Goal: Task Accomplishment & Management: Use online tool/utility

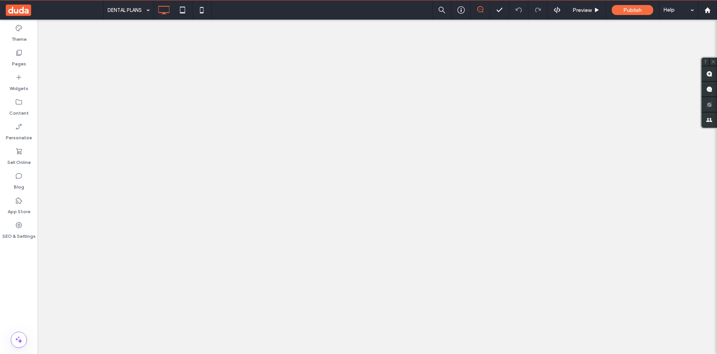
click at [17, 73] on div "Widgets" at bounding box center [19, 82] width 38 height 25
click at [18, 58] on label "Pages" at bounding box center [19, 61] width 14 height 11
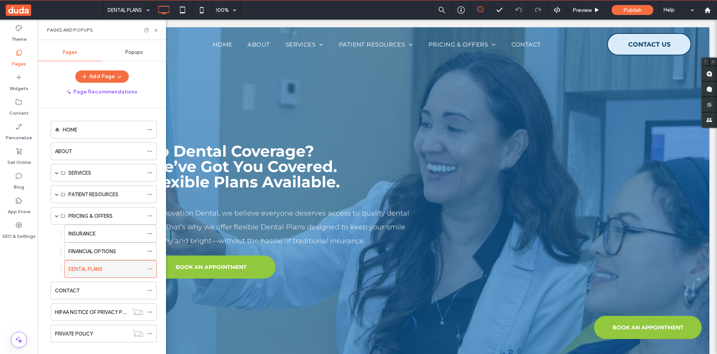
click at [91, 272] on label "DENTAL PLANS" at bounding box center [85, 268] width 34 height 13
click at [155, 30] on div at bounding box center [358, 177] width 717 height 354
drag, startPoint x: 56, startPoint y: 213, endPoint x: 51, endPoint y: 204, distance: 9.6
click at [55, 213] on span at bounding box center [57, 215] width 4 height 17
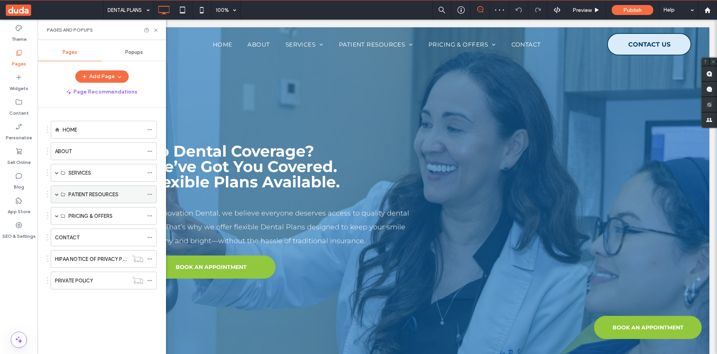
click at [56, 195] on span at bounding box center [57, 194] width 4 height 4
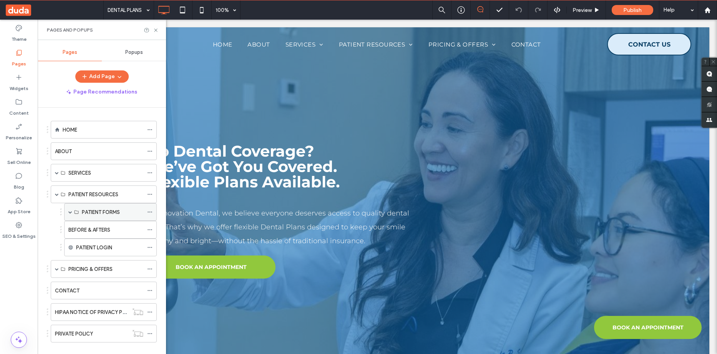
click at [69, 211] on span at bounding box center [70, 212] width 4 height 4
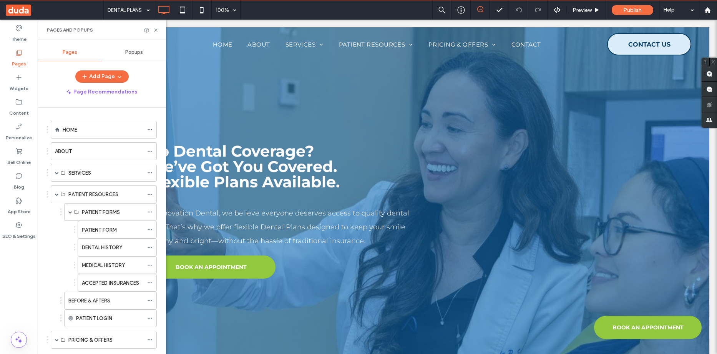
click at [105, 264] on label "MEDICAL HISTORY" at bounding box center [103, 264] width 43 height 13
click at [156, 29] on div at bounding box center [358, 177] width 717 height 354
click at [156, 30] on use at bounding box center [155, 29] width 3 height 3
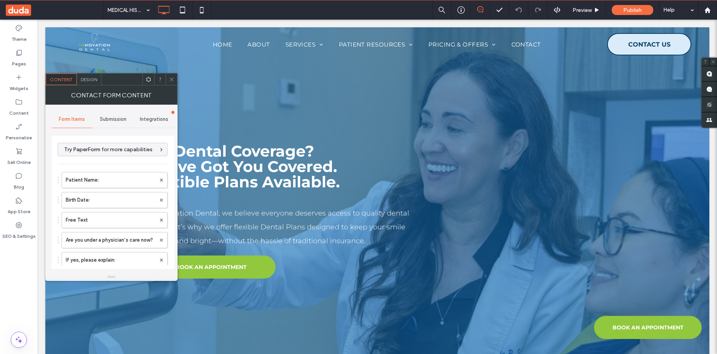
click at [83, 79] on span "Design" at bounding box center [89, 79] width 17 height 6
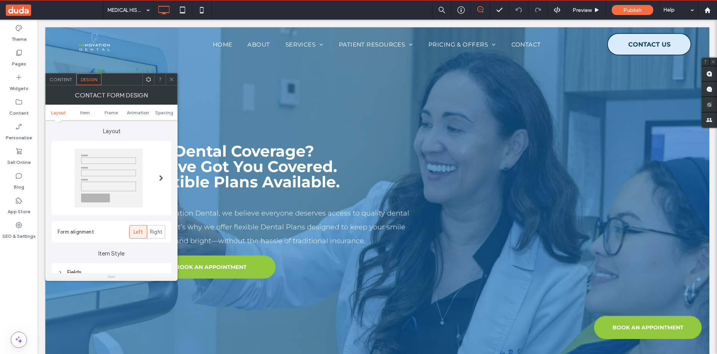
click at [59, 80] on span "Content" at bounding box center [61, 79] width 23 height 6
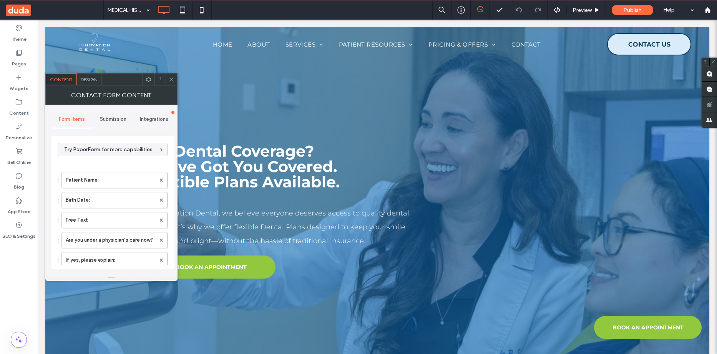
scroll to position [192, 0]
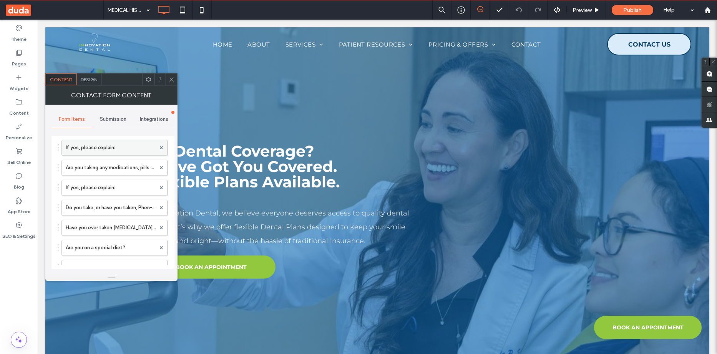
click at [103, 151] on label "If yes, please explain:" at bounding box center [111, 147] width 90 height 15
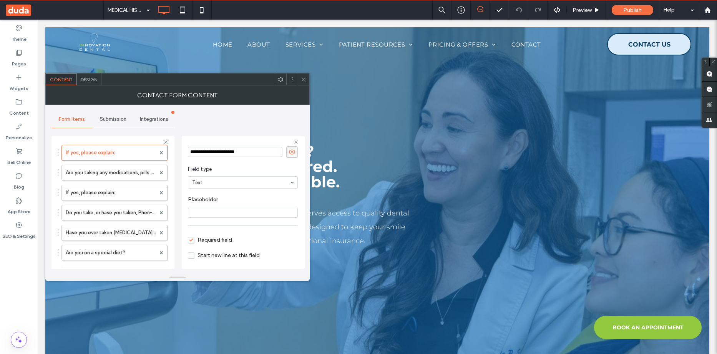
scroll to position [54, 0]
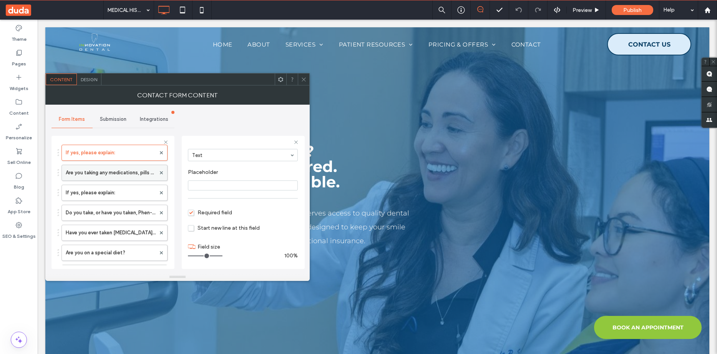
click at [93, 176] on label "Are you taking any medications, pills or drugs?" at bounding box center [111, 172] width 90 height 15
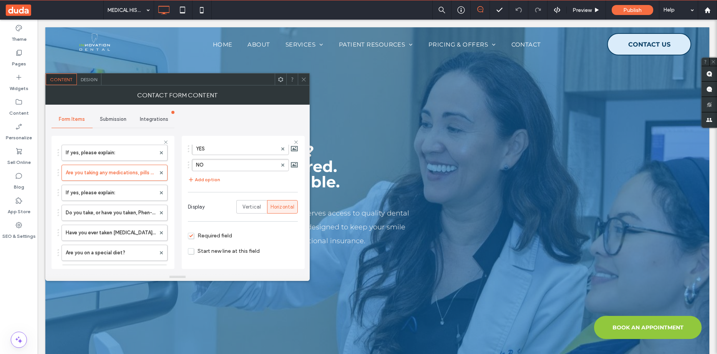
scroll to position [103, 0]
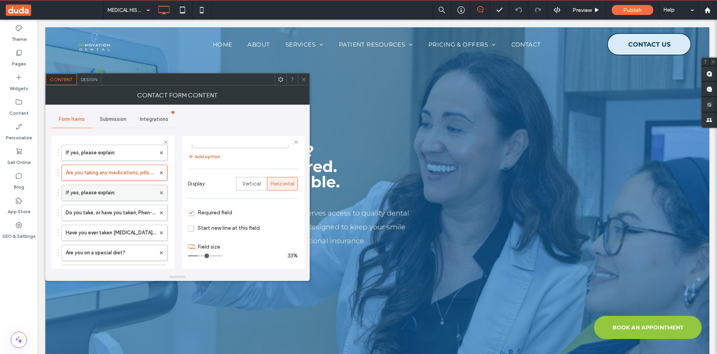
click at [115, 189] on label "If yes, please explain:" at bounding box center [111, 192] width 90 height 15
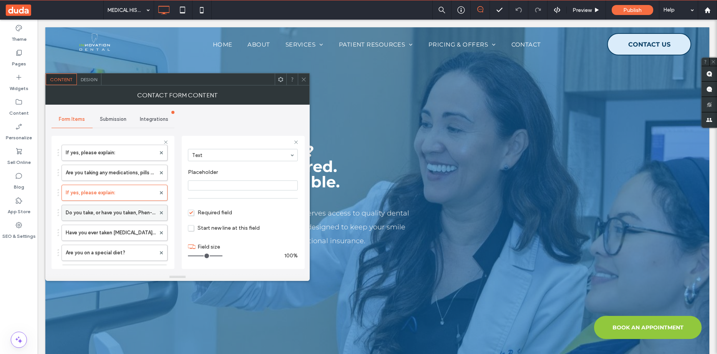
click at [113, 204] on div "Do you take, or have you taken, Phen-Fen or Redux?" at bounding box center [114, 212] width 106 height 16
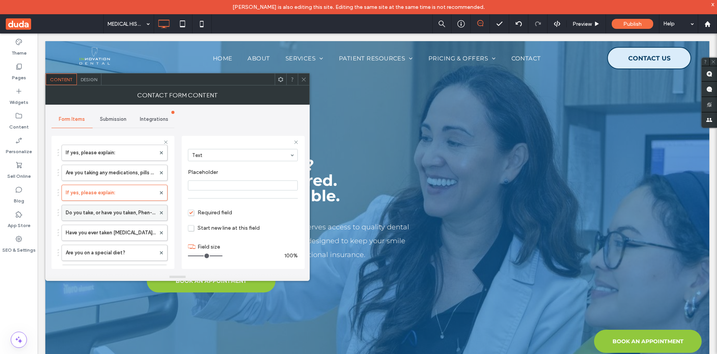
click at [138, 214] on label "Do you take, or have you taken, Phen-Fen or Redux?" at bounding box center [111, 212] width 90 height 15
type input "*"
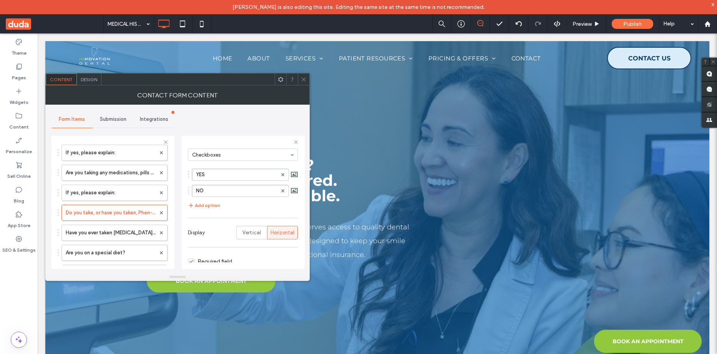
scroll to position [103, 0]
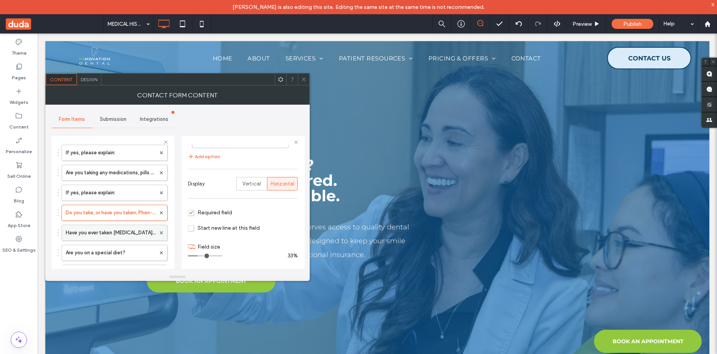
click at [115, 232] on label "Have you ever taken [MEDICAL_DATA], [MEDICAL_DATA], [MEDICAL_DATA] or any other…" at bounding box center [111, 232] width 90 height 15
click at [126, 249] on label "Are you on a special diet?" at bounding box center [111, 252] width 90 height 15
click at [123, 232] on label "Have you ever taken [MEDICAL_DATA], [MEDICAL_DATA], [MEDICAL_DATA] or any other…" at bounding box center [111, 232] width 90 height 15
click at [115, 255] on label "Are you on a special diet?" at bounding box center [111, 252] width 90 height 15
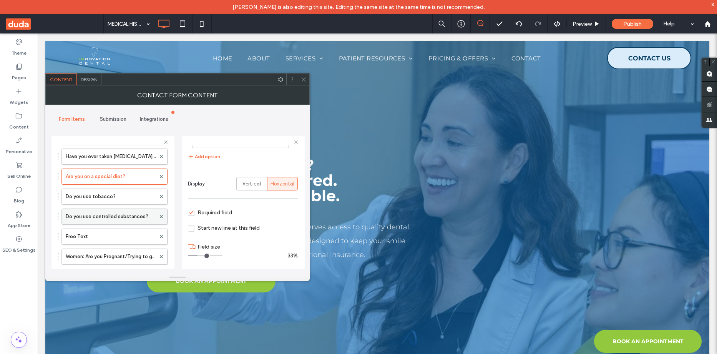
scroll to position [269, 0]
click at [113, 198] on label "Do you use tobacco?" at bounding box center [111, 195] width 90 height 15
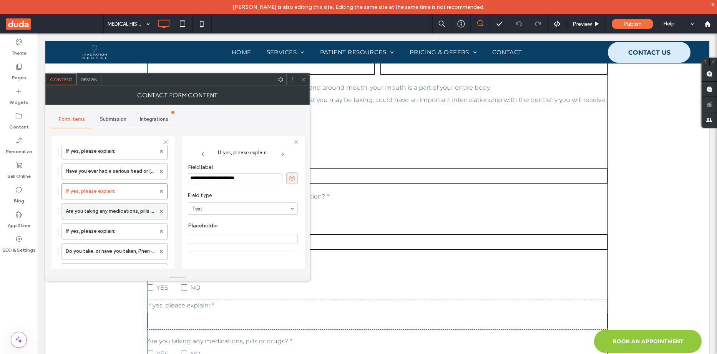
click at [115, 213] on label "Are you taking any medications, pills or drugs?" at bounding box center [111, 210] width 90 height 15
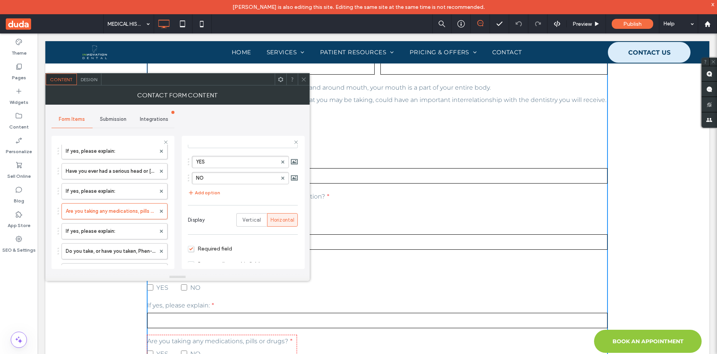
scroll to position [77, 0]
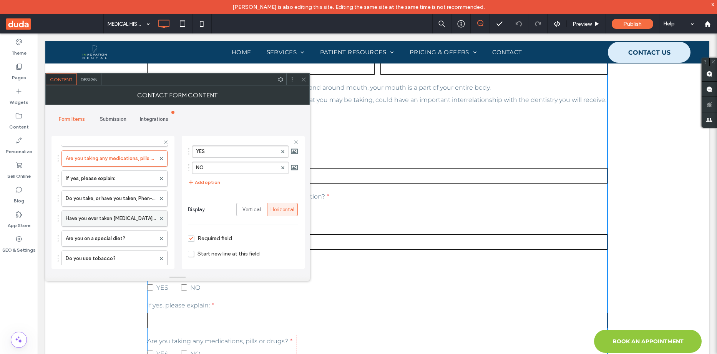
scroll to position [231, 0]
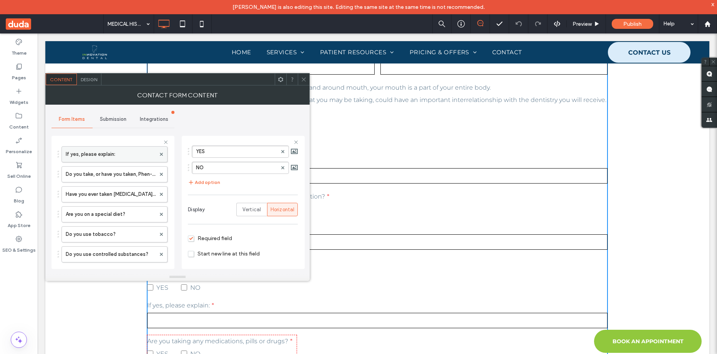
click at [114, 155] on label "If yes, please explain:" at bounding box center [111, 153] width 90 height 15
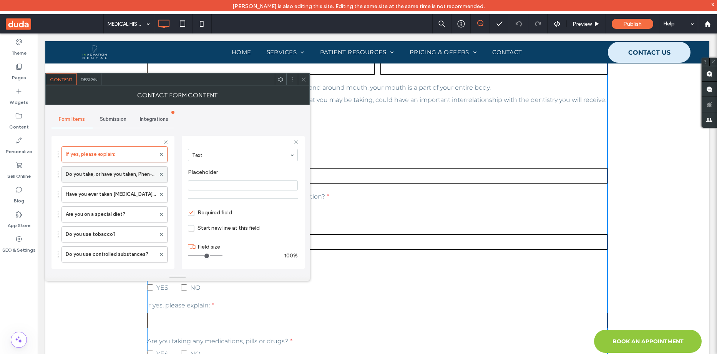
scroll to position [54, 0]
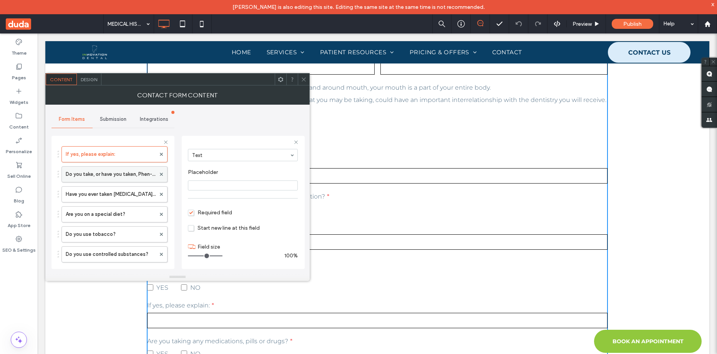
click at [112, 173] on label "Do you take, or have you taken, Phen-Fen or Redux?" at bounding box center [111, 173] width 90 height 15
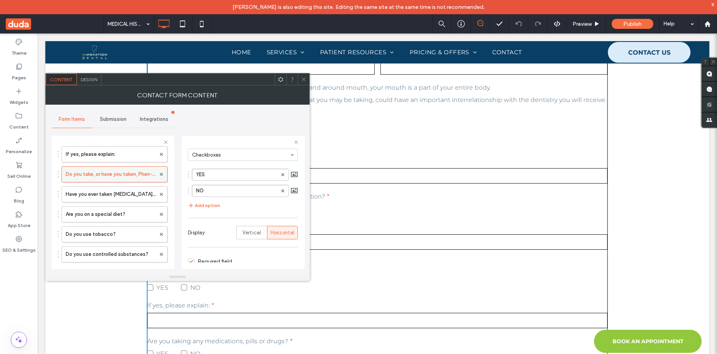
scroll to position [77, 0]
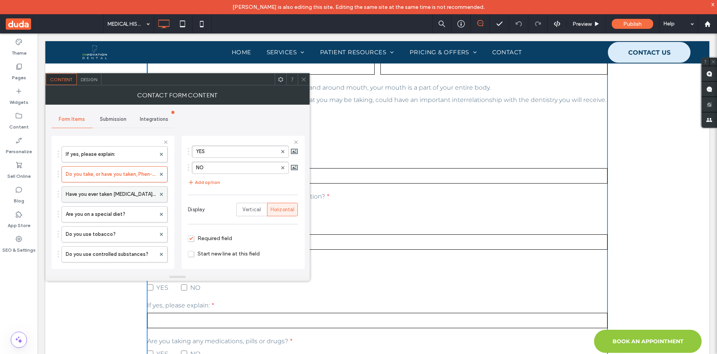
click at [110, 193] on label "Have you ever taken [MEDICAL_DATA], [MEDICAL_DATA], [MEDICAL_DATA] or any other…" at bounding box center [111, 193] width 90 height 15
click at [108, 211] on label "Are you on a special diet?" at bounding box center [111, 213] width 90 height 15
click at [107, 228] on label "Do you use tobacco?" at bounding box center [111, 233] width 90 height 15
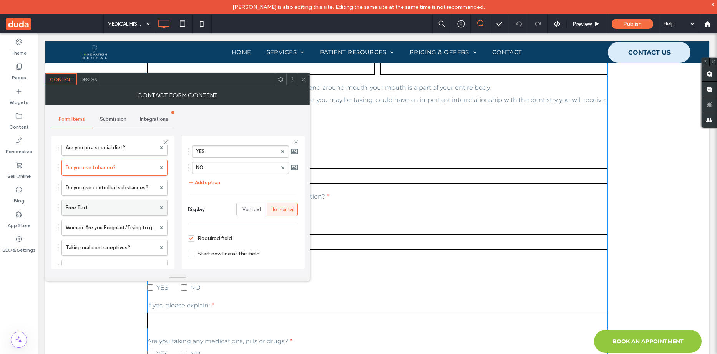
scroll to position [307, 0]
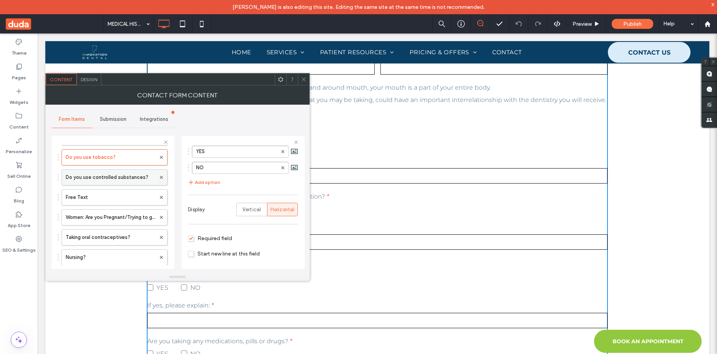
click at [109, 174] on label "Do you use controlled substances?" at bounding box center [111, 176] width 90 height 15
click at [108, 198] on label "Free Text" at bounding box center [111, 196] width 90 height 15
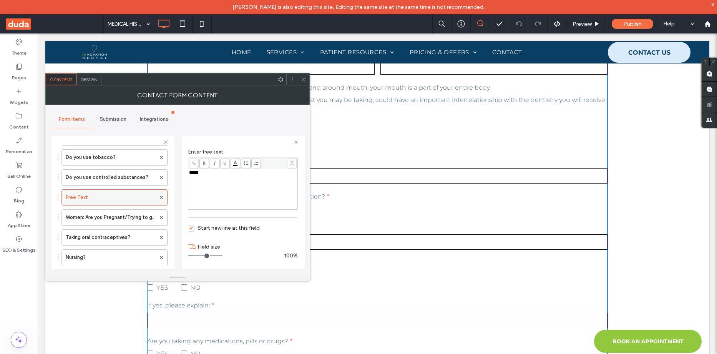
scroll to position [74, 0]
click at [126, 216] on label "Women: Are you Pregnant/Trying to get pregnant?" at bounding box center [111, 216] width 90 height 15
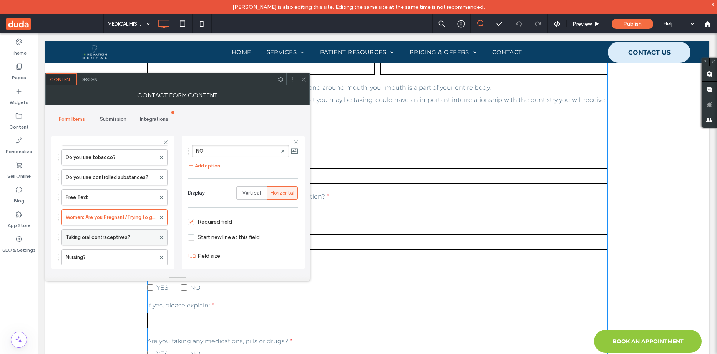
scroll to position [103, 0]
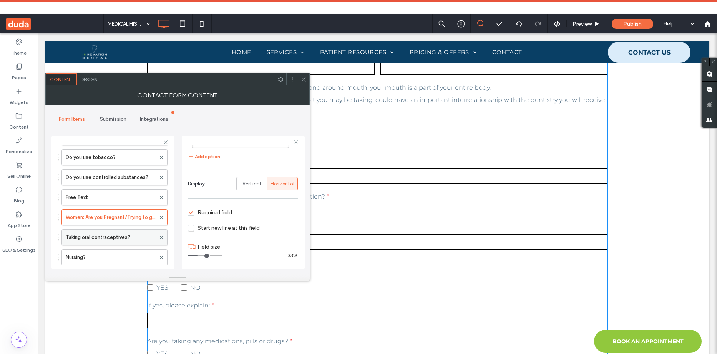
click at [113, 233] on label "Taking oral contraceptives?" at bounding box center [111, 236] width 90 height 15
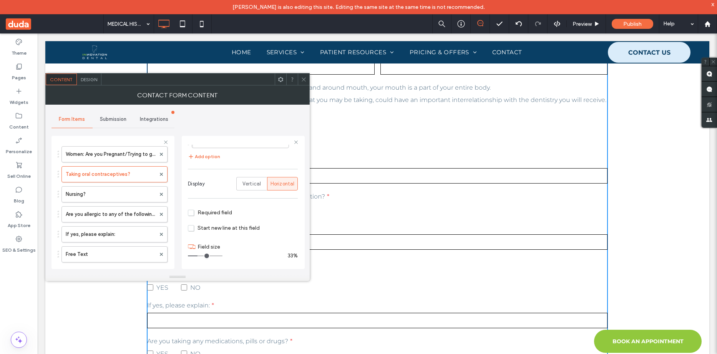
scroll to position [384, 0]
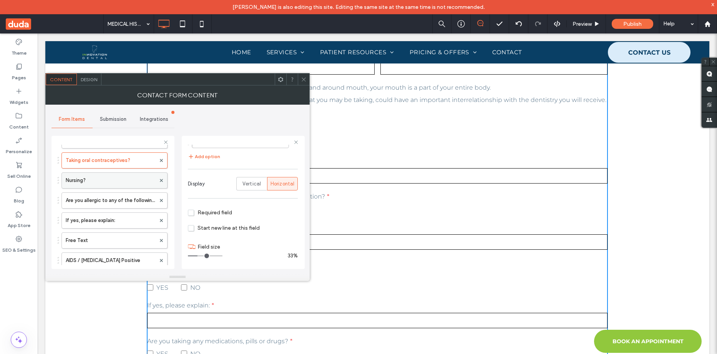
click at [109, 176] on label "Nursing?" at bounding box center [111, 180] width 90 height 15
click at [121, 206] on label "Are you allergic to any of the following?" at bounding box center [111, 200] width 90 height 15
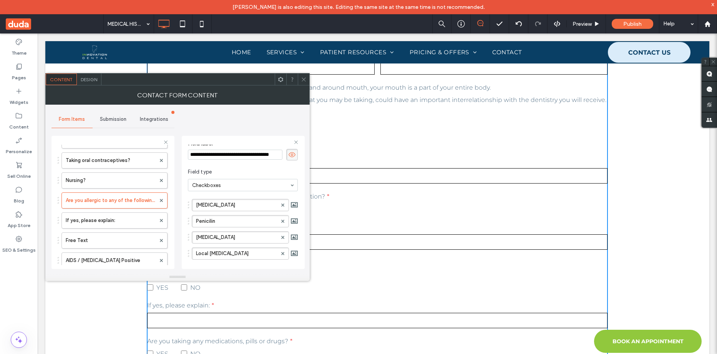
scroll to position [216, 0]
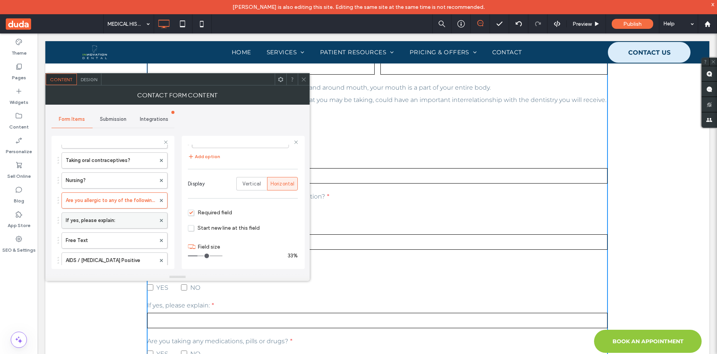
click at [114, 217] on label "If yes, please explain:" at bounding box center [111, 220] width 90 height 15
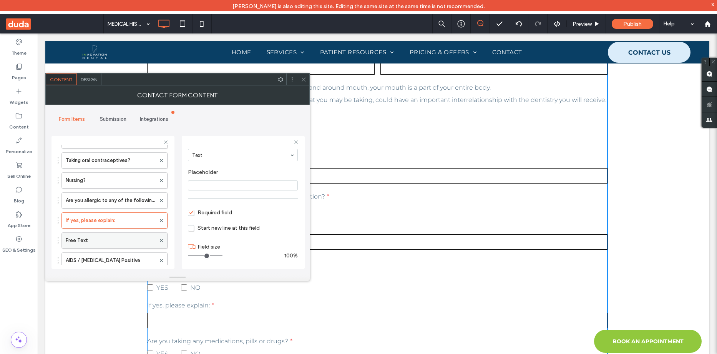
click at [126, 245] on label "Free Text" at bounding box center [111, 240] width 90 height 15
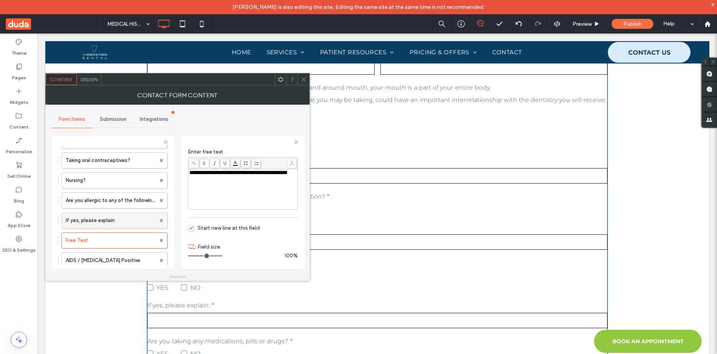
scroll to position [423, 0]
click at [126, 217] on label "AIDS / [MEDICAL_DATA] Positive" at bounding box center [111, 221] width 90 height 15
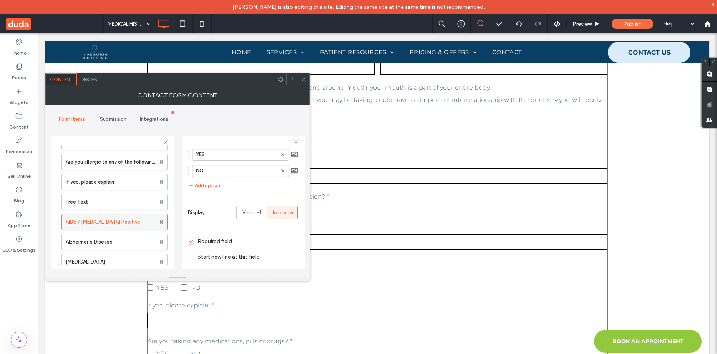
scroll to position [103, 0]
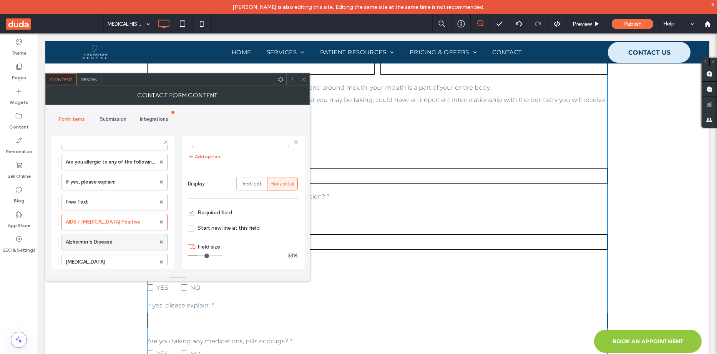
click at [128, 241] on label "Alzheimer’s Disease" at bounding box center [111, 241] width 90 height 15
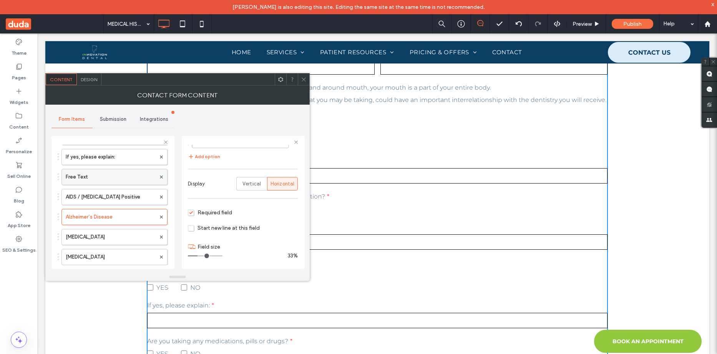
scroll to position [461, 0]
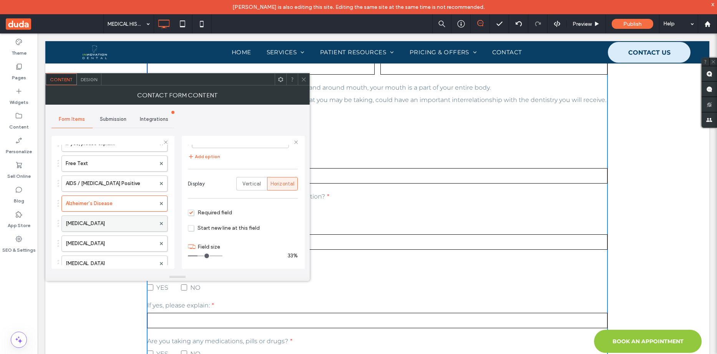
click at [107, 223] on label "[MEDICAL_DATA]" at bounding box center [111, 223] width 90 height 15
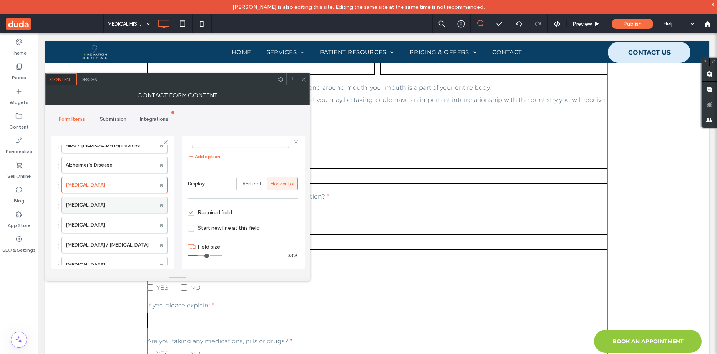
click at [112, 204] on label "[MEDICAL_DATA]" at bounding box center [111, 204] width 90 height 15
click at [104, 224] on label "[MEDICAL_DATA]" at bounding box center [111, 224] width 90 height 15
click at [105, 239] on label "[MEDICAL_DATA] / [MEDICAL_DATA]" at bounding box center [111, 244] width 90 height 15
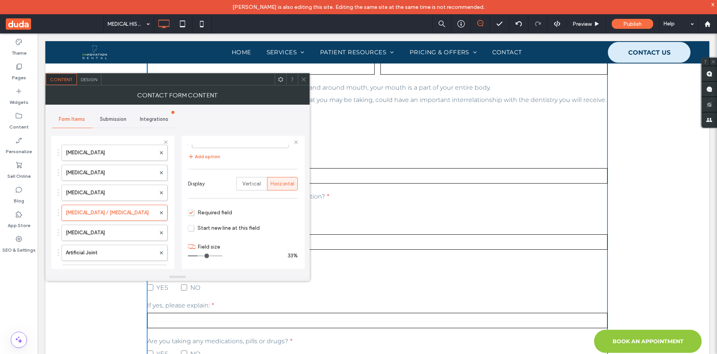
scroll to position [577, 0]
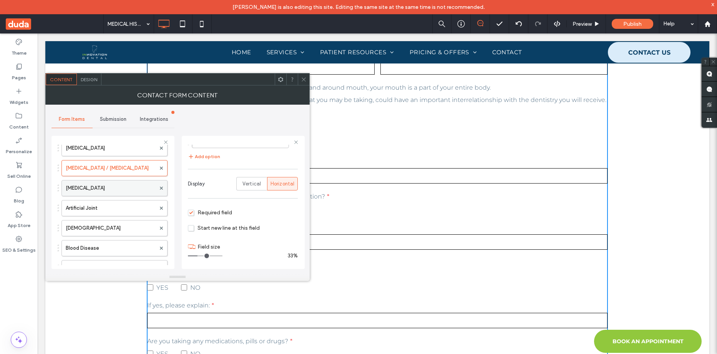
click at [113, 189] on label "[MEDICAL_DATA]" at bounding box center [111, 187] width 90 height 15
click at [113, 207] on label "Artificial Joint" at bounding box center [111, 207] width 90 height 15
click at [114, 226] on label "[DEMOGRAPHIC_DATA]" at bounding box center [111, 227] width 90 height 15
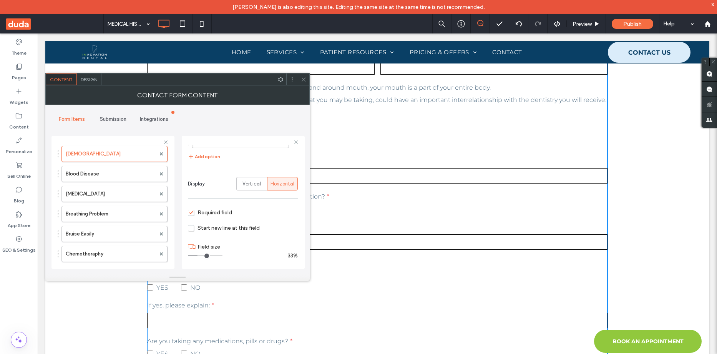
scroll to position [653, 0]
click at [114, 170] on label "Blood Disease" at bounding box center [111, 170] width 90 height 15
click at [115, 190] on label "[MEDICAL_DATA]" at bounding box center [111, 190] width 90 height 15
click at [117, 213] on label "Breathing Problem" at bounding box center [111, 210] width 90 height 15
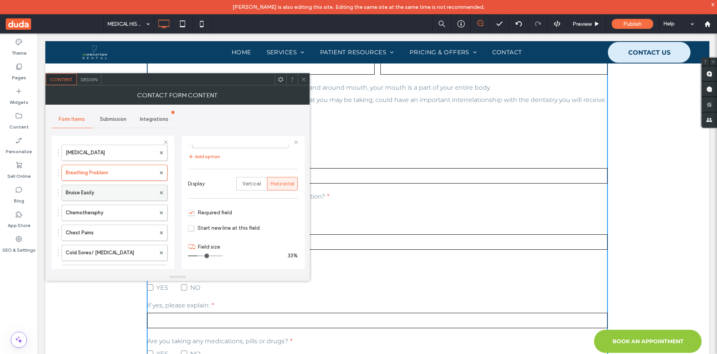
click at [115, 195] on label "Bruise Easily" at bounding box center [111, 192] width 90 height 15
click at [117, 215] on label "Chemotheraphy" at bounding box center [111, 212] width 90 height 15
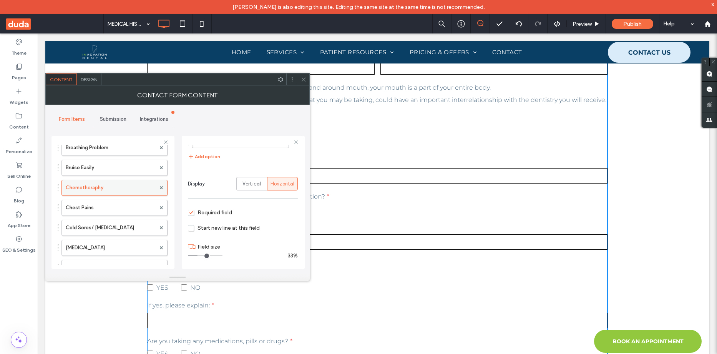
scroll to position [730, 0]
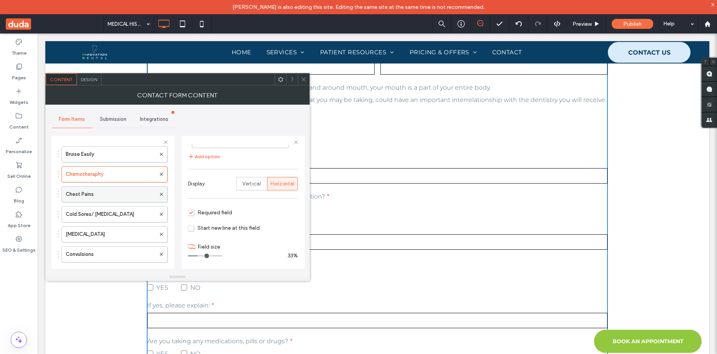
click at [117, 190] on label "Chest Pains" at bounding box center [111, 193] width 90 height 15
click at [116, 216] on label "Cold Sores/ [MEDICAL_DATA]" at bounding box center [111, 213] width 90 height 15
click at [116, 228] on label "[MEDICAL_DATA]" at bounding box center [111, 233] width 90 height 15
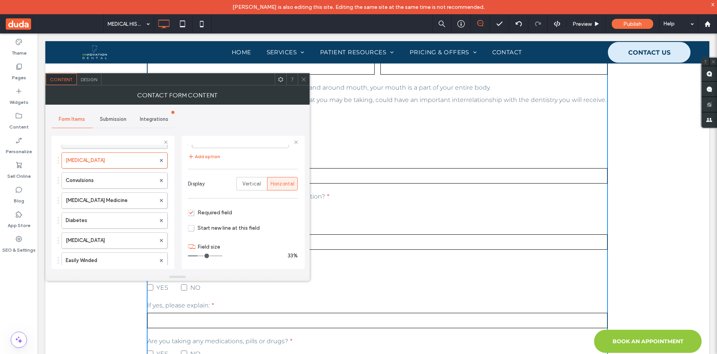
scroll to position [807, 0]
click at [120, 178] on label "Convulsions" at bounding box center [111, 176] width 90 height 15
click at [118, 198] on label "[MEDICAL_DATA] Medicine" at bounding box center [111, 196] width 90 height 15
click at [120, 215] on label "Diabetes" at bounding box center [111, 216] width 90 height 15
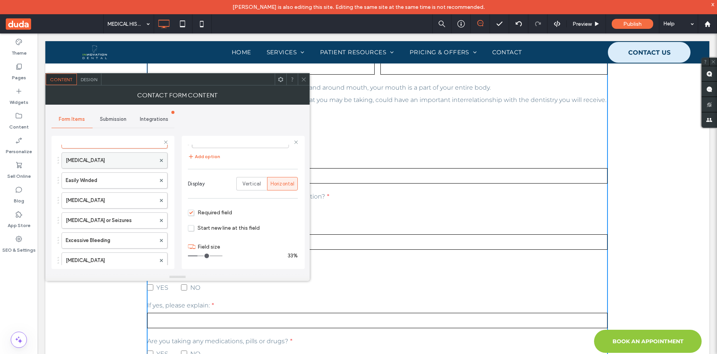
click at [122, 162] on label "[MEDICAL_DATA]" at bounding box center [111, 160] width 90 height 15
click at [121, 184] on label "Easily Winded" at bounding box center [111, 180] width 90 height 15
click at [121, 203] on label "[MEDICAL_DATA]" at bounding box center [111, 200] width 90 height 15
click at [122, 223] on label "[MEDICAL_DATA] or Seizures" at bounding box center [111, 220] width 90 height 15
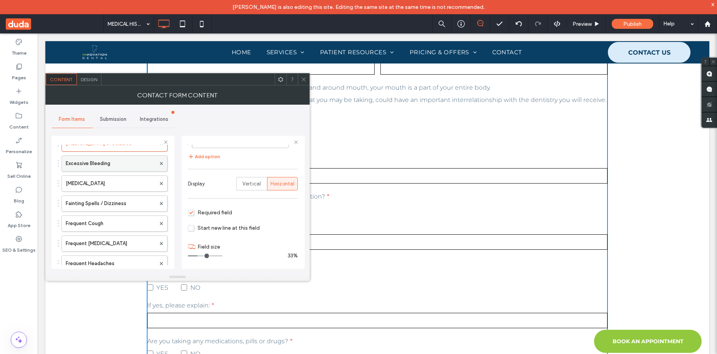
click at [119, 165] on label "Excessive Bleeding" at bounding box center [111, 163] width 90 height 15
click at [119, 186] on label "[MEDICAL_DATA]" at bounding box center [111, 183] width 90 height 15
click at [121, 204] on label "Fainting Spells / Dizziness" at bounding box center [111, 203] width 90 height 15
click at [122, 226] on label "Frequent Cough" at bounding box center [111, 223] width 90 height 15
click at [120, 242] on label "Frequent [MEDICAL_DATA]" at bounding box center [111, 243] width 90 height 15
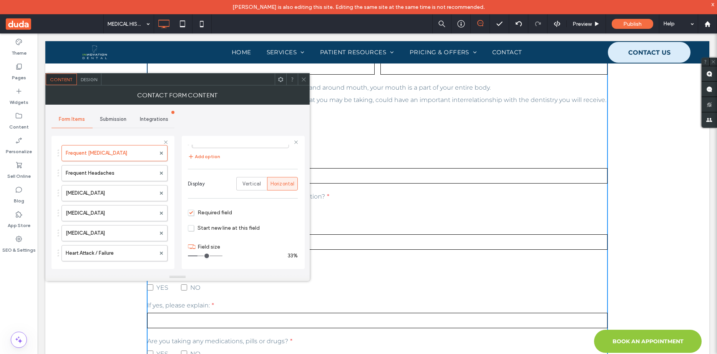
scroll to position [1038, 0]
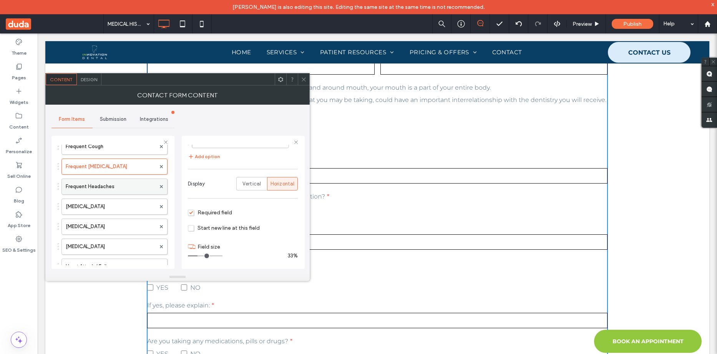
click at [118, 186] on label "Frequent Headaches" at bounding box center [111, 186] width 90 height 15
click at [118, 206] on label "[MEDICAL_DATA]" at bounding box center [111, 206] width 90 height 15
click at [119, 226] on label "[MEDICAL_DATA]" at bounding box center [111, 226] width 90 height 15
click at [115, 243] on label "[MEDICAL_DATA]" at bounding box center [111, 246] width 90 height 15
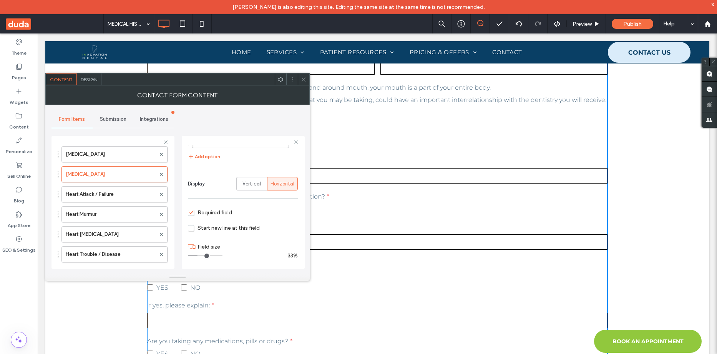
scroll to position [0, 0]
click at [115, 189] on label "Heart Attack / Failure" at bounding box center [111, 189] width 90 height 15
click at [120, 209] on label "Heart Murmur" at bounding box center [111, 209] width 90 height 15
click at [118, 191] on label "Heart [MEDICAL_DATA]" at bounding box center [111, 190] width 90 height 15
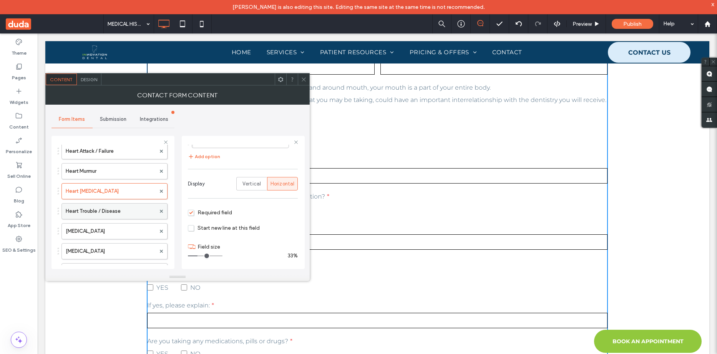
click at [118, 207] on label "Heart Trouble / Disease" at bounding box center [111, 210] width 90 height 15
click at [121, 231] on label "[MEDICAL_DATA]" at bounding box center [111, 230] width 90 height 15
click at [119, 245] on label "[MEDICAL_DATA]" at bounding box center [111, 250] width 90 height 15
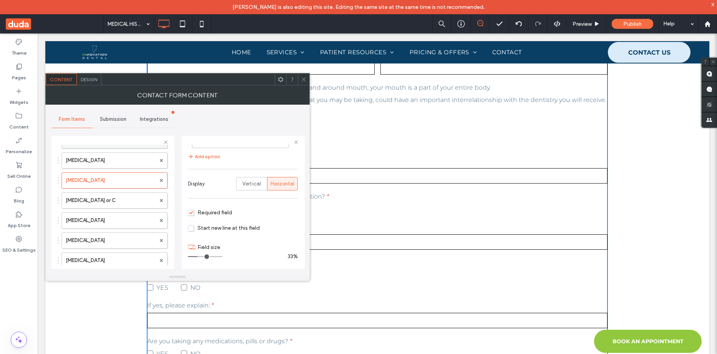
scroll to position [1230, 0]
click at [121, 187] on label "[MEDICAL_DATA] or C" at bounding box center [111, 193] width 90 height 15
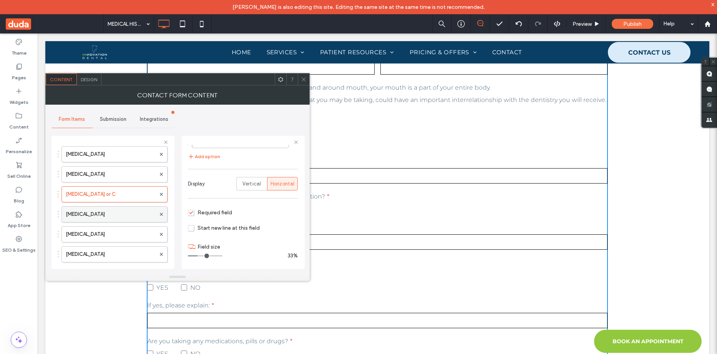
scroll to position [103, 0]
click at [120, 214] on label "[MEDICAL_DATA]" at bounding box center [111, 213] width 90 height 15
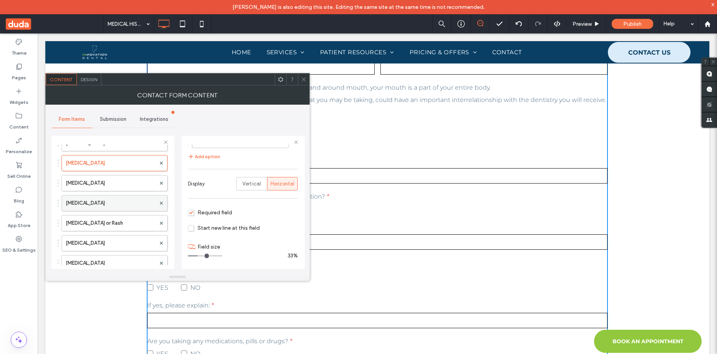
scroll to position [1307, 0]
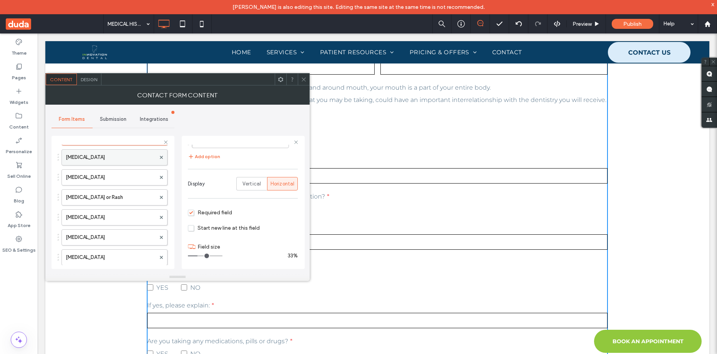
click at [123, 161] on label "[MEDICAL_DATA]" at bounding box center [111, 157] width 90 height 15
click at [127, 181] on label "[MEDICAL_DATA]" at bounding box center [111, 176] width 90 height 15
click at [120, 199] on label "[MEDICAL_DATA] or Rash" at bounding box center [111, 196] width 90 height 15
click at [128, 214] on label "[MEDICAL_DATA]" at bounding box center [111, 216] width 90 height 15
click at [122, 236] on label "[MEDICAL_DATA]" at bounding box center [111, 236] width 90 height 15
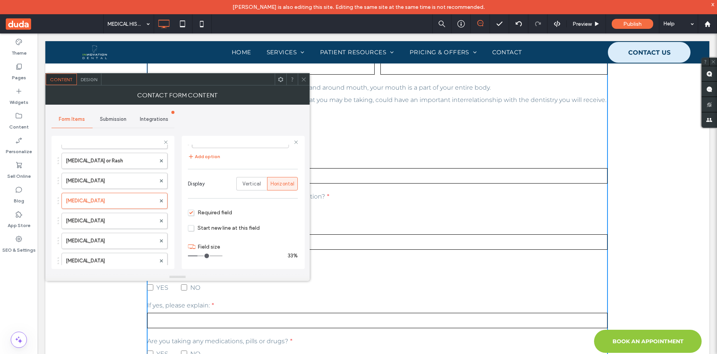
scroll to position [1384, 0]
click at [115, 182] on label "[MEDICAL_DATA]" at bounding box center [111, 180] width 90 height 15
click at [121, 202] on label "[MEDICAL_DATA]" at bounding box center [111, 200] width 90 height 15
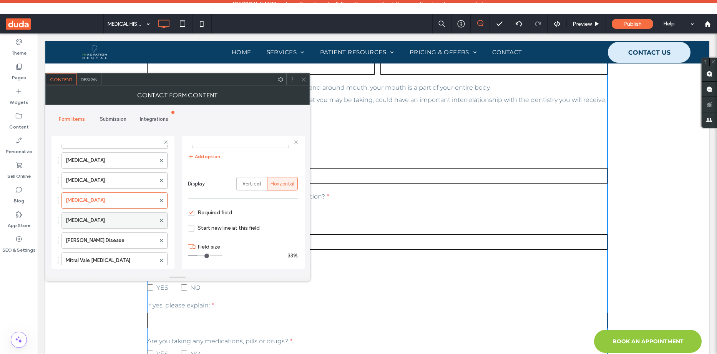
click at [124, 218] on label "[MEDICAL_DATA]" at bounding box center [111, 220] width 90 height 15
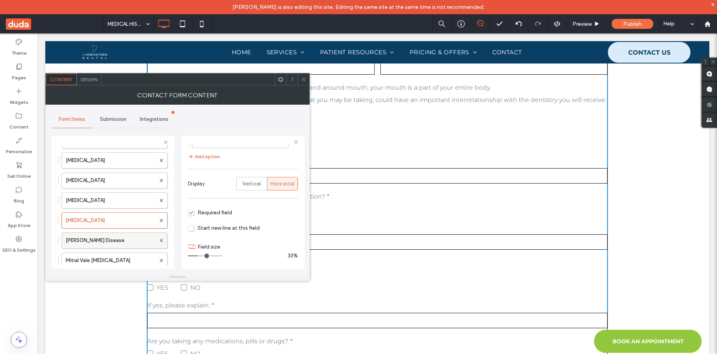
click at [128, 237] on label "[PERSON_NAME] Disease" at bounding box center [111, 240] width 90 height 15
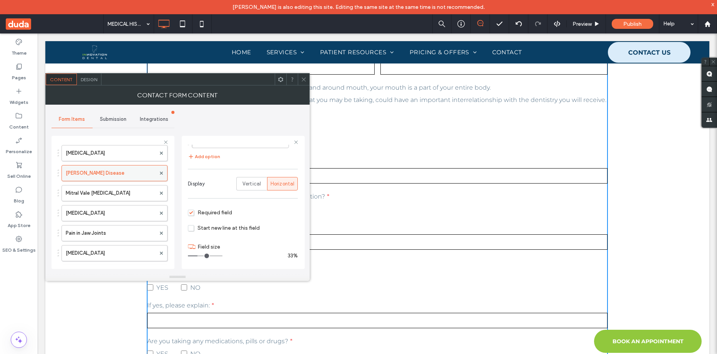
scroll to position [1461, 0]
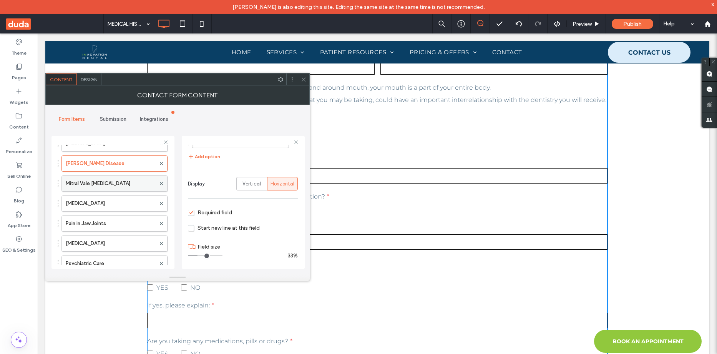
click at [123, 188] on label "Mitral Vale [MEDICAL_DATA]" at bounding box center [111, 183] width 90 height 15
click at [121, 202] on label "[MEDICAL_DATA]" at bounding box center [111, 203] width 90 height 15
click at [125, 219] on label "Pain in Jaw Joints" at bounding box center [111, 223] width 90 height 15
click at [124, 240] on label "[MEDICAL_DATA]" at bounding box center [111, 243] width 90 height 15
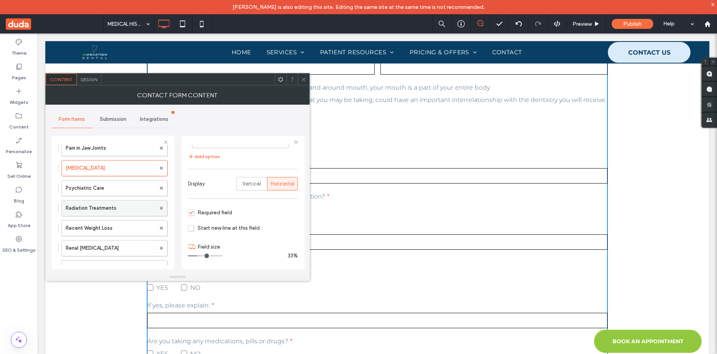
scroll to position [1537, 0]
click at [114, 183] on label "Psychiatric Care" at bounding box center [111, 186] width 90 height 15
click at [115, 207] on label "Radiation Treatments" at bounding box center [111, 206] width 90 height 15
click at [118, 223] on label "Recent Weight Loss" at bounding box center [111, 226] width 90 height 15
click at [119, 240] on label "Renal [MEDICAL_DATA]" at bounding box center [111, 246] width 90 height 15
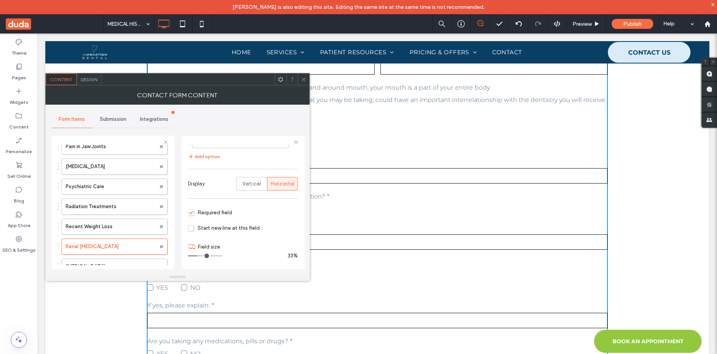
scroll to position [1614, 0]
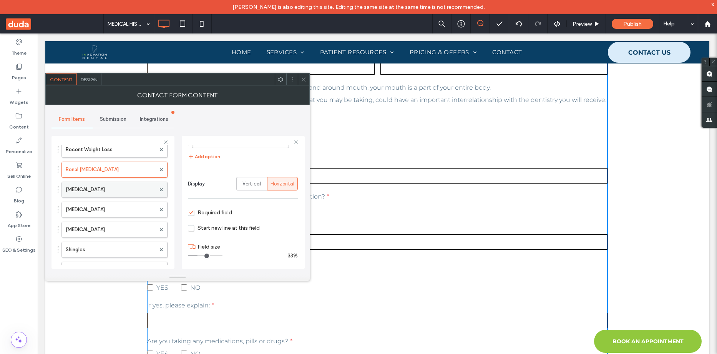
click at [119, 189] on label "[MEDICAL_DATA]" at bounding box center [111, 189] width 90 height 15
click at [123, 214] on label "[MEDICAL_DATA]" at bounding box center [111, 209] width 90 height 15
click at [124, 226] on label "[MEDICAL_DATA]" at bounding box center [111, 229] width 90 height 15
click at [126, 246] on label "Shingles" at bounding box center [111, 249] width 90 height 15
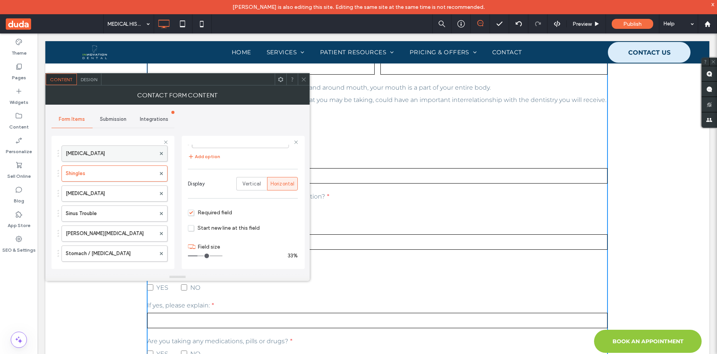
scroll to position [1691, 0]
click at [123, 188] on label "[MEDICAL_DATA]" at bounding box center [111, 192] width 90 height 15
click at [124, 217] on label "Sinus Trouble" at bounding box center [111, 212] width 90 height 15
click at [125, 228] on label "[PERSON_NAME][MEDICAL_DATA]" at bounding box center [111, 232] width 90 height 15
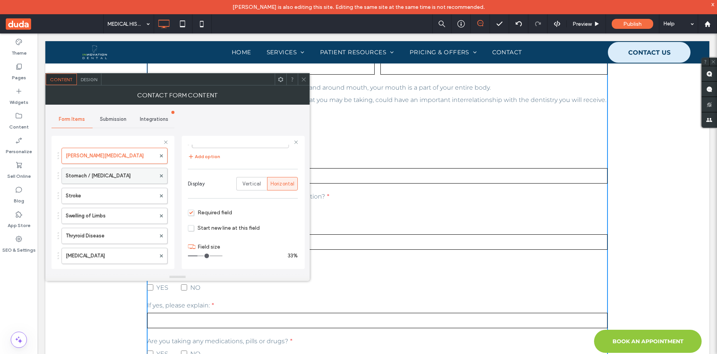
click at [122, 180] on label "Stomach / [MEDICAL_DATA]" at bounding box center [111, 175] width 90 height 15
click at [120, 194] on label "Stroke" at bounding box center [111, 195] width 90 height 15
click at [121, 214] on label "Swelling of Limbs" at bounding box center [111, 215] width 90 height 15
click at [120, 233] on label "Thryroid Disease" at bounding box center [111, 235] width 90 height 15
click at [119, 255] on label "[MEDICAL_DATA]" at bounding box center [111, 255] width 90 height 15
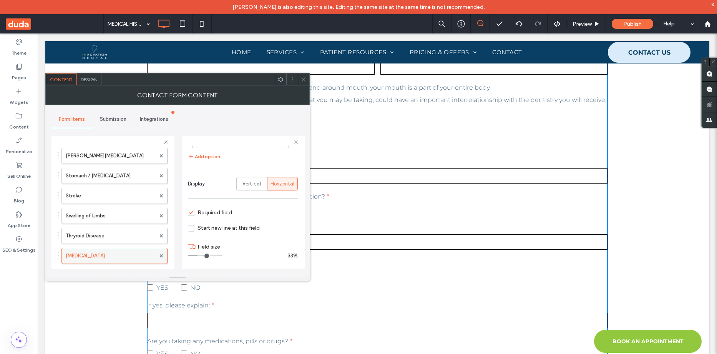
scroll to position [1845, 0]
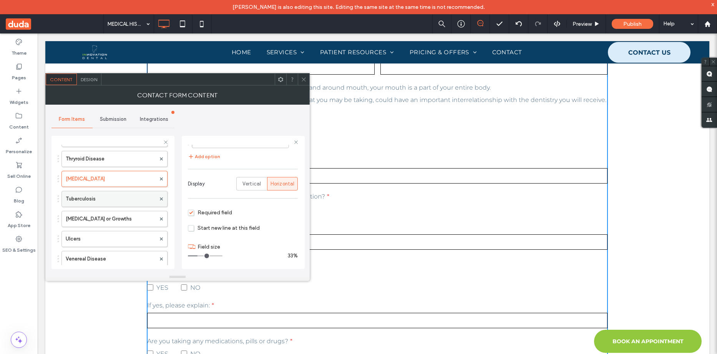
click at [118, 201] on label "Tuberculosis" at bounding box center [111, 198] width 90 height 15
click at [118, 214] on label "[MEDICAL_DATA] or Growths" at bounding box center [111, 218] width 90 height 15
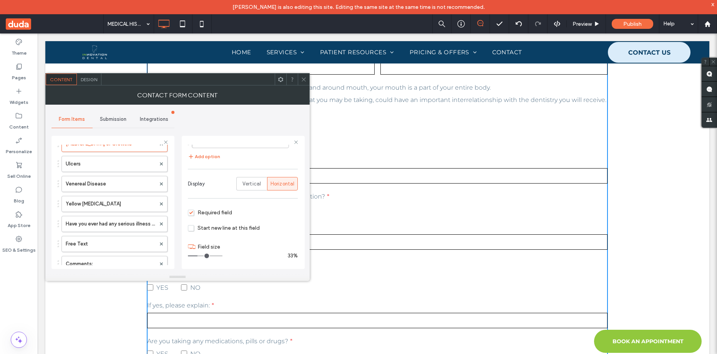
scroll to position [1922, 0]
click at [117, 166] on label "Ulcers" at bounding box center [111, 161] width 90 height 15
click at [117, 181] on label "Venereal Disease" at bounding box center [111, 181] width 90 height 15
click at [120, 199] on label "Yellow [MEDICAL_DATA]" at bounding box center [111, 201] width 90 height 15
click at [121, 219] on label "Have you ever had any serious illness not listed above ?" at bounding box center [111, 221] width 90 height 15
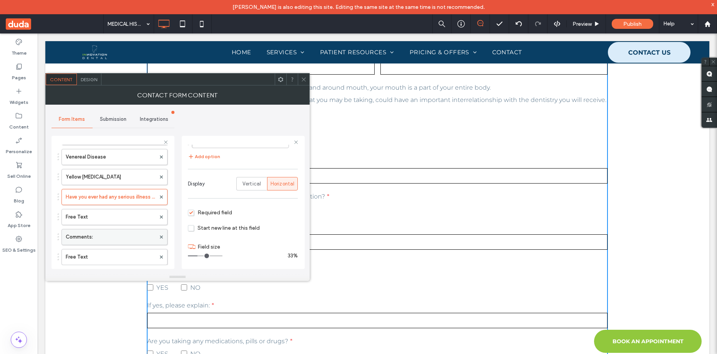
scroll to position [1960, 0]
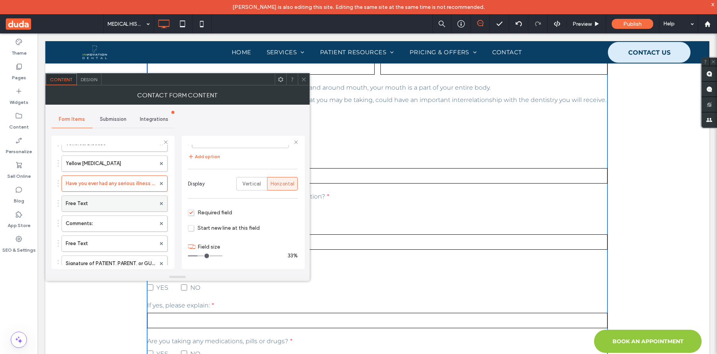
click at [116, 202] on label "Free Text" at bounding box center [111, 203] width 90 height 15
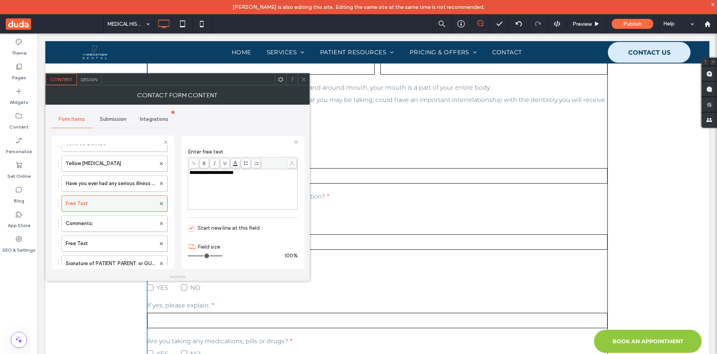
scroll to position [74, 0]
click at [125, 221] on label "Comments:" at bounding box center [111, 223] width 90 height 15
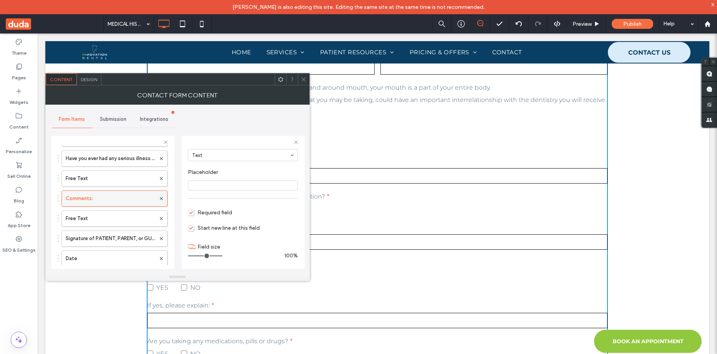
scroll to position [1999, 0]
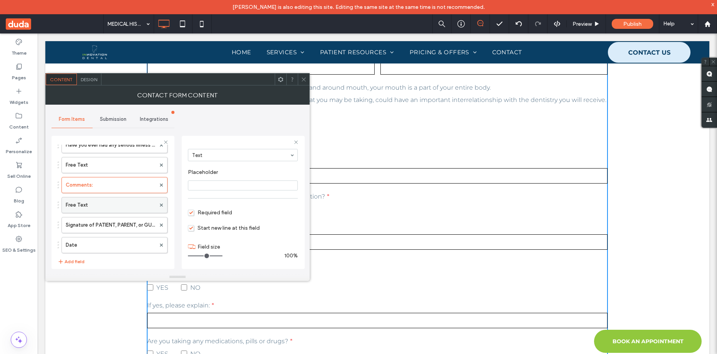
click at [126, 202] on label "Free Text" at bounding box center [111, 204] width 90 height 15
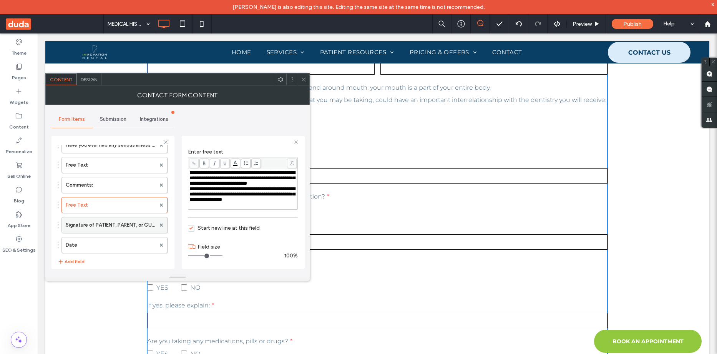
click at [127, 221] on label "Signature of PATIENT, PARENT, or GUARDIAN" at bounding box center [111, 224] width 90 height 15
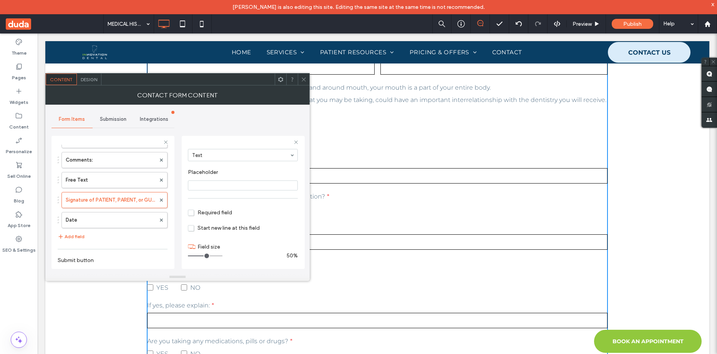
scroll to position [2037, 0]
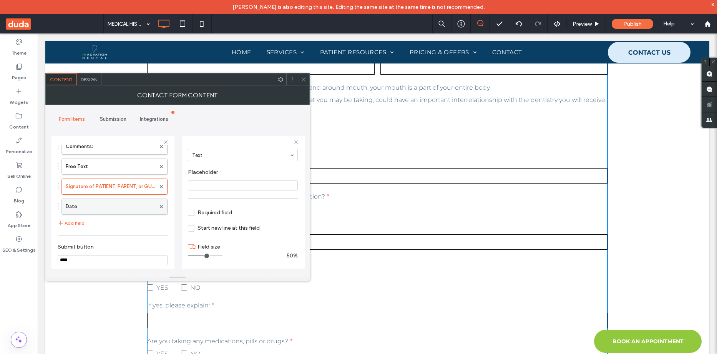
click at [133, 209] on label "Date" at bounding box center [111, 206] width 90 height 15
type input "*"
click at [300, 78] on div at bounding box center [304, 79] width 12 height 12
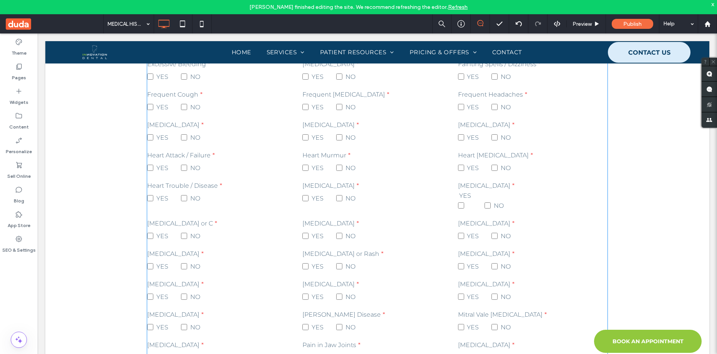
scroll to position [1065, 0]
